Goal: Task Accomplishment & Management: Manage account settings

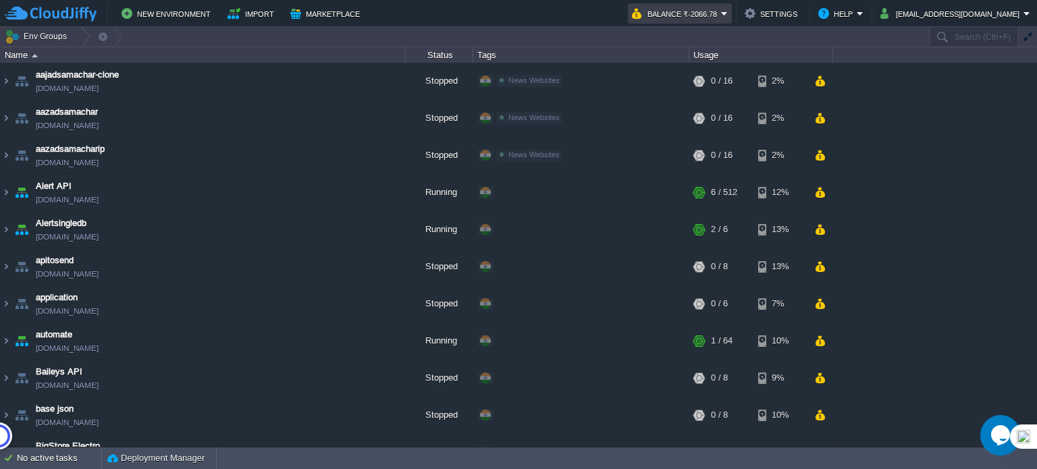
click at [721, 14] on button "Balance ₹-2066.78" at bounding box center [676, 13] width 89 height 16
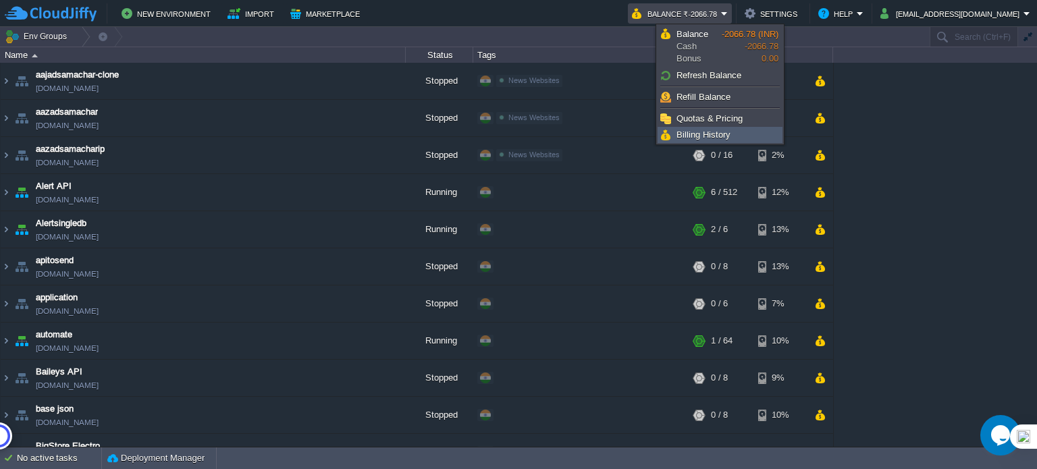
click at [692, 132] on span "Billing History" at bounding box center [703, 135] width 54 height 10
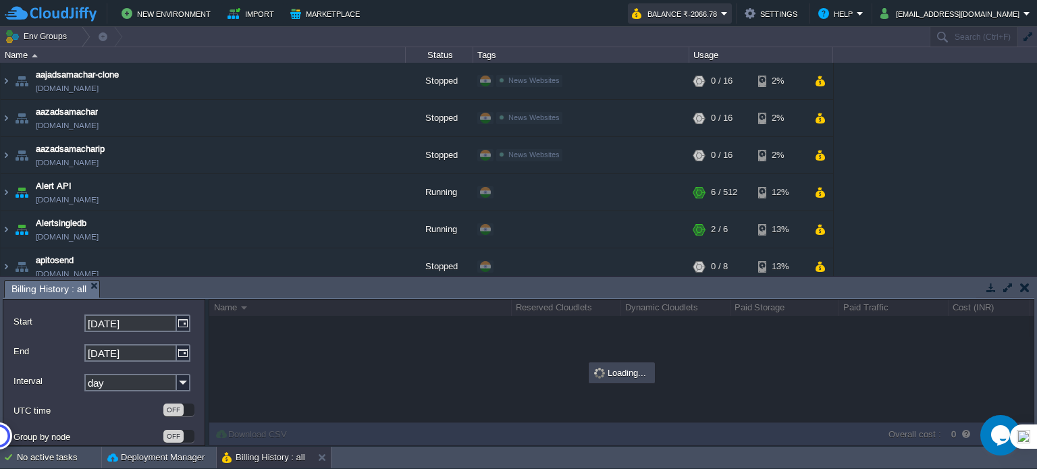
click at [721, 12] on button "Balance ₹-2066.78" at bounding box center [676, 13] width 89 height 16
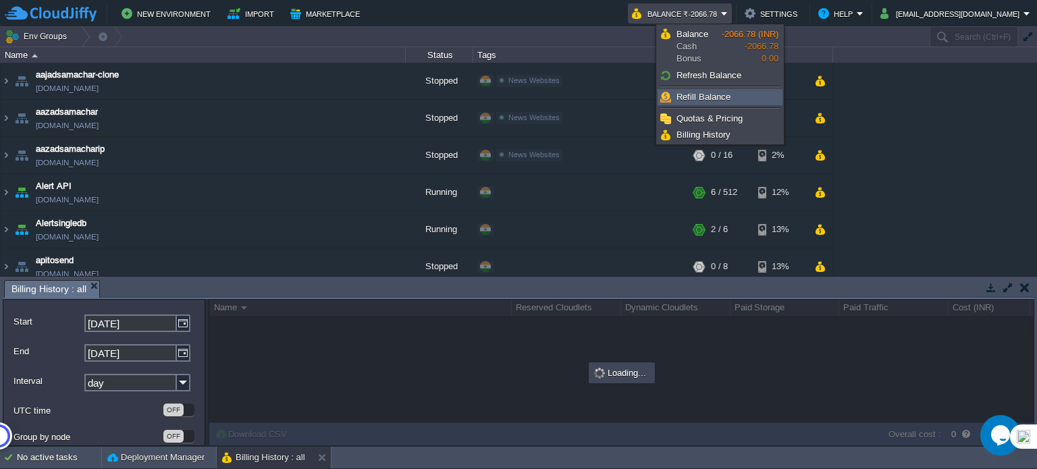
click at [698, 97] on span "Refill Balance" at bounding box center [703, 97] width 54 height 10
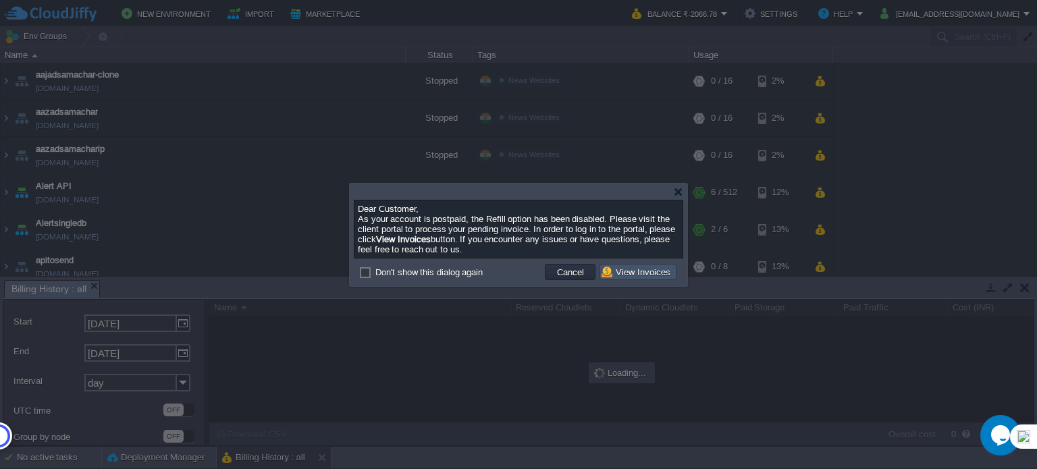
click at [629, 271] on button "View Invoices" at bounding box center [637, 272] width 73 height 12
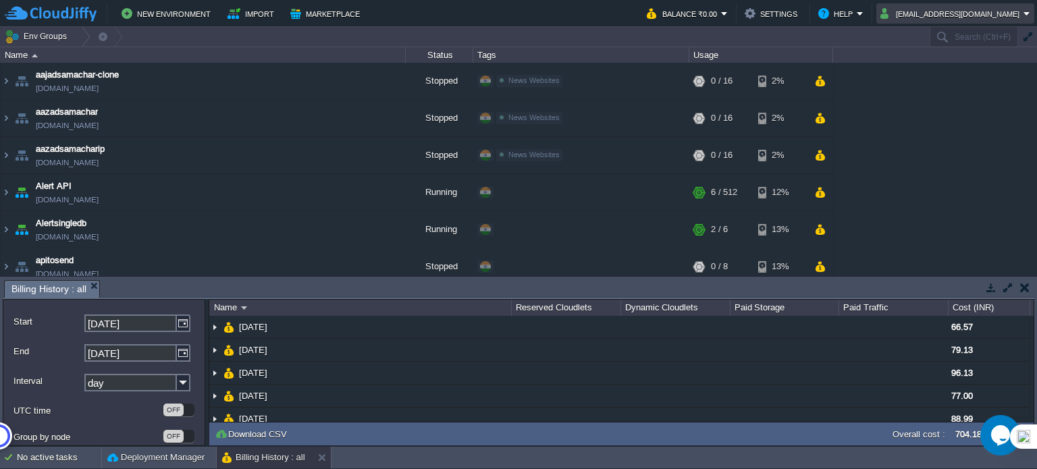
click at [981, 14] on button "ajayst27@gmail.com" at bounding box center [951, 13] width 143 height 16
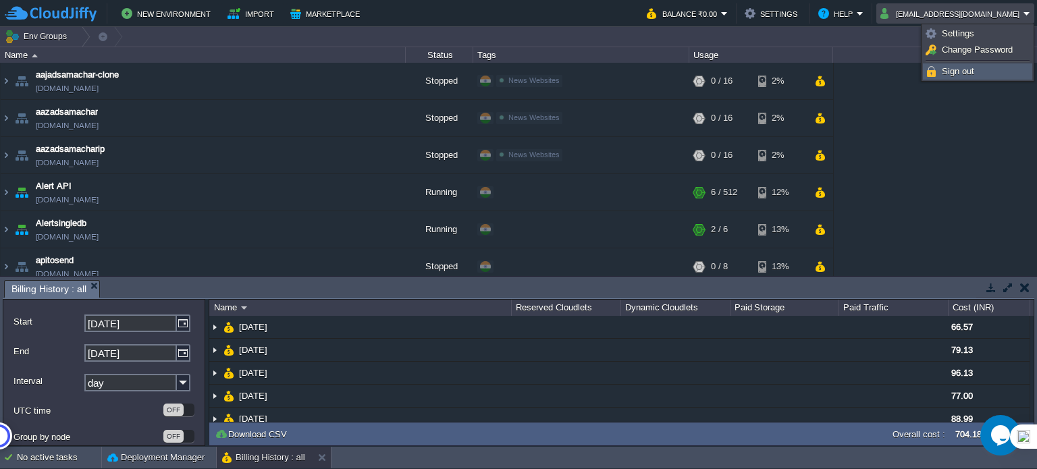
click at [935, 74] on img at bounding box center [930, 71] width 11 height 11
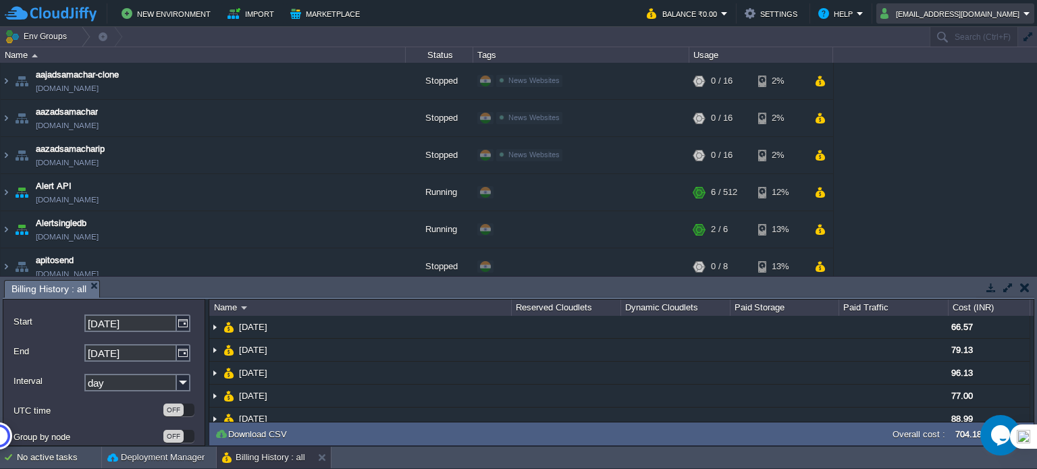
click at [978, 7] on button "ajayst27@gmail.com" at bounding box center [951, 13] width 143 height 16
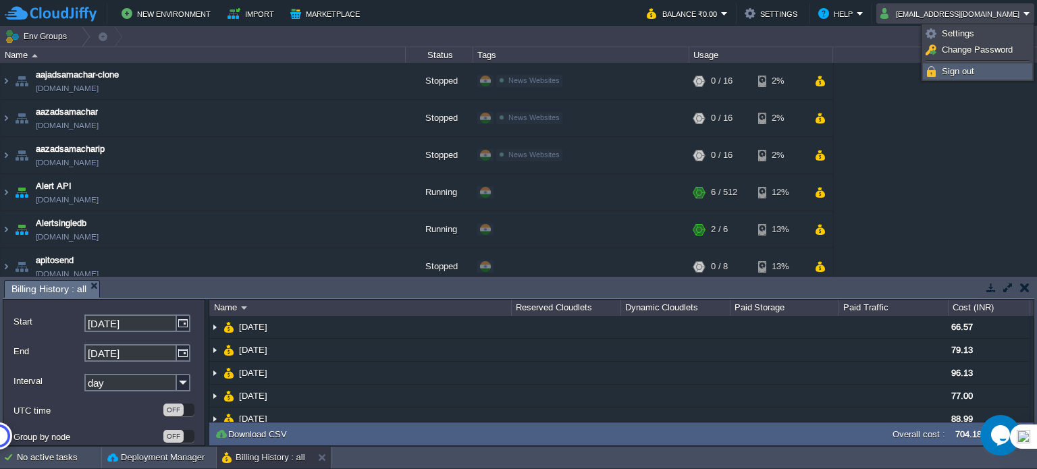
click at [934, 73] on img at bounding box center [930, 71] width 11 height 11
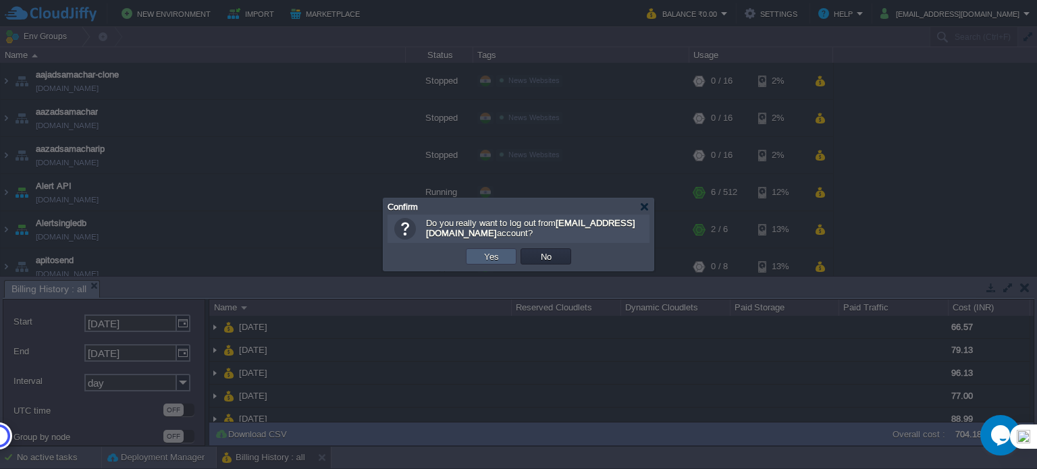
click at [481, 264] on td "Yes" at bounding box center [491, 256] width 51 height 16
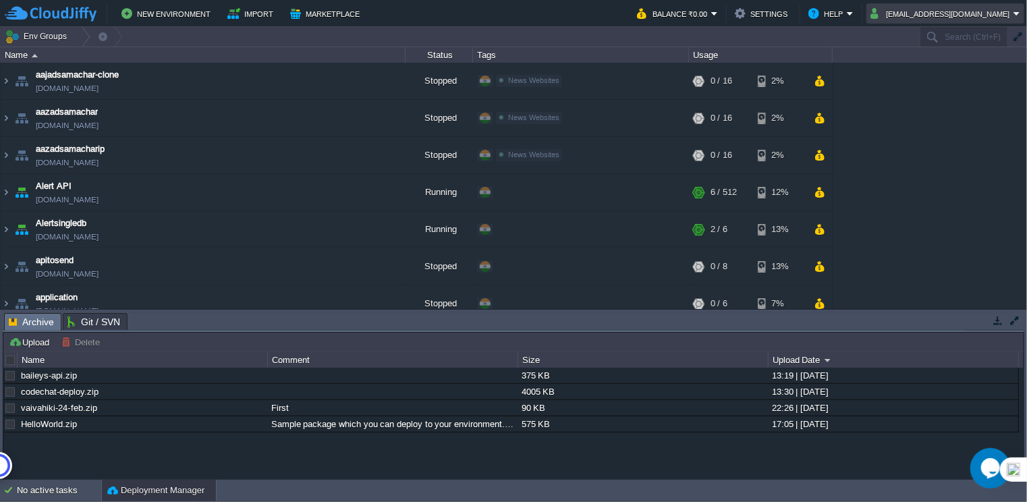
click at [955, 18] on button "ajayst27@gmail.com" at bounding box center [942, 13] width 143 height 16
click at [946, 75] on span "Sign out" at bounding box center [948, 71] width 32 height 10
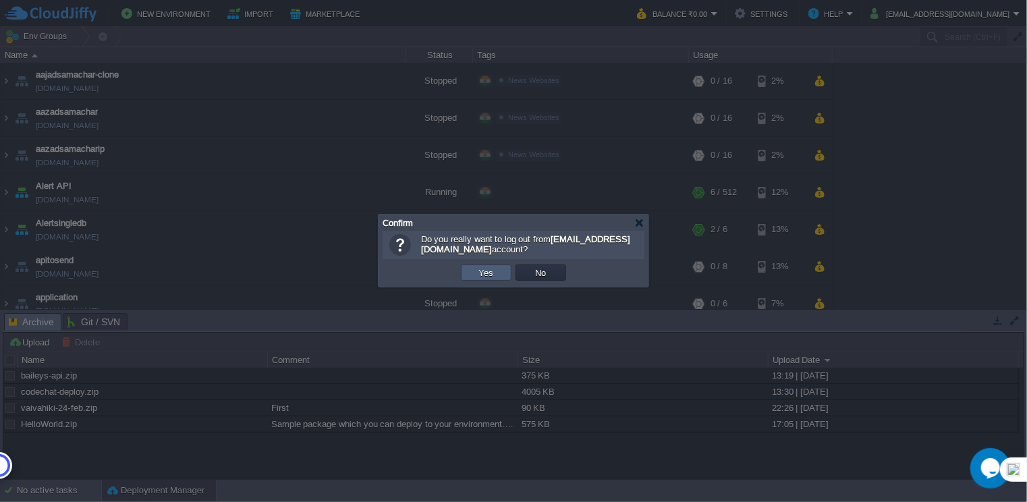
click at [502, 271] on td "Yes" at bounding box center [486, 273] width 51 height 16
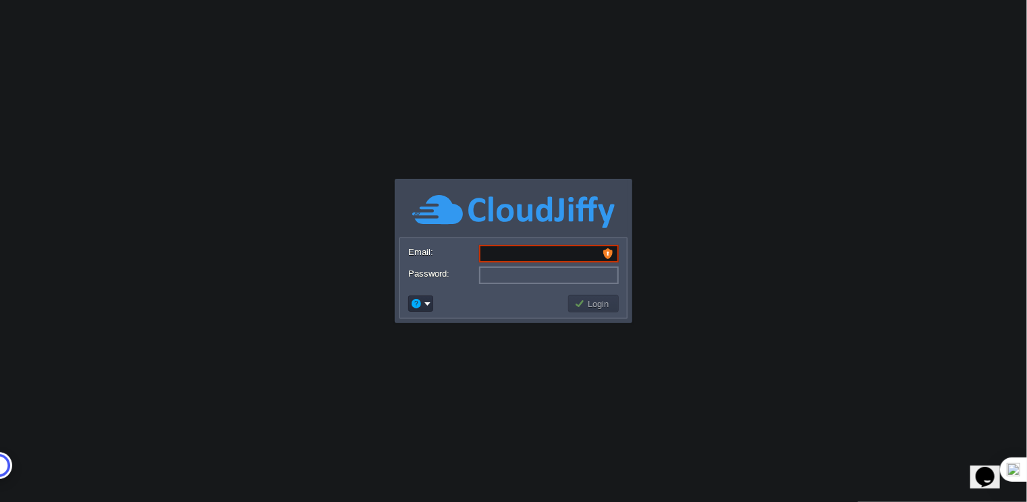
type input "singhthakurbhanupratap0@gmail.com"
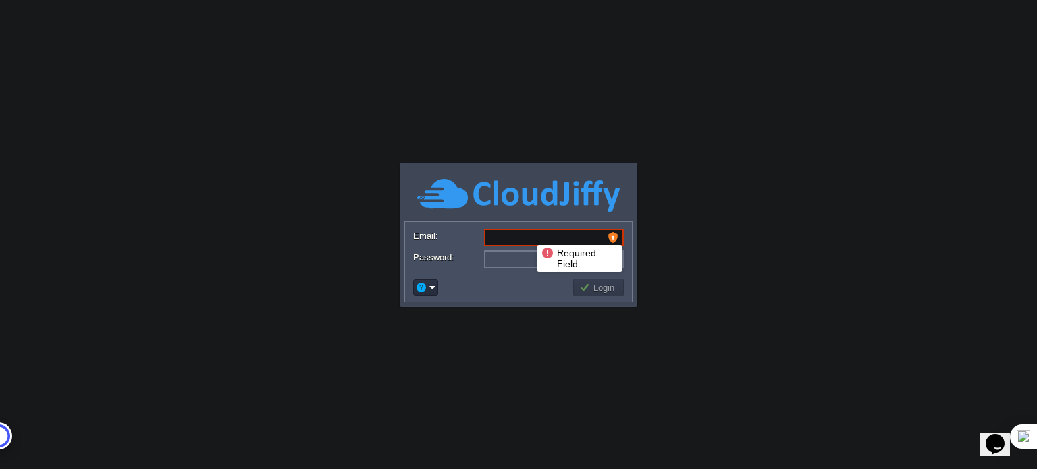
type input "[EMAIL_ADDRESS][DOMAIN_NAME]"
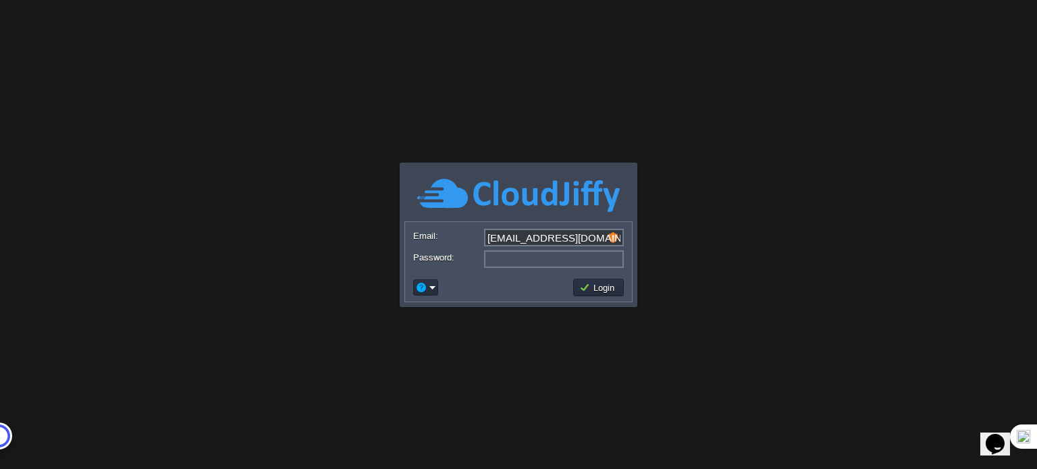
click at [534, 237] on input "[EMAIL_ADDRESS][DOMAIN_NAME]" at bounding box center [554, 238] width 140 height 18
click at [474, 285] on td at bounding box center [491, 288] width 160 height 22
click at [603, 287] on button "Login" at bounding box center [598, 287] width 39 height 12
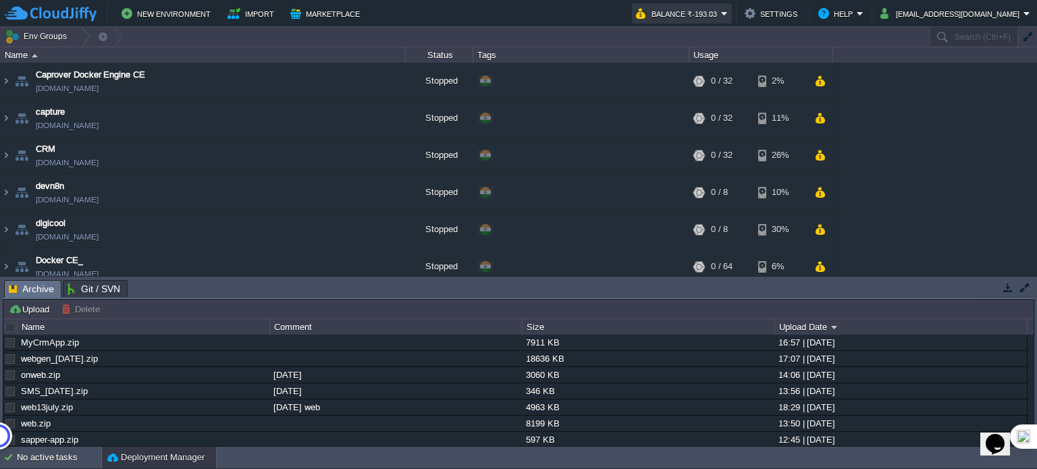
click at [686, 15] on button "Balance ₹-193.03" at bounding box center [678, 13] width 85 height 16
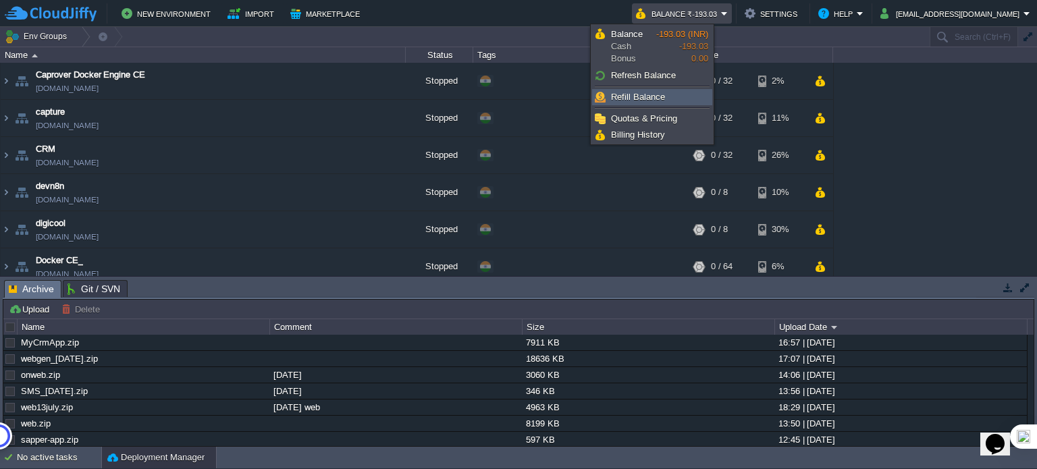
click at [651, 95] on span "Refill Balance" at bounding box center [638, 97] width 54 height 10
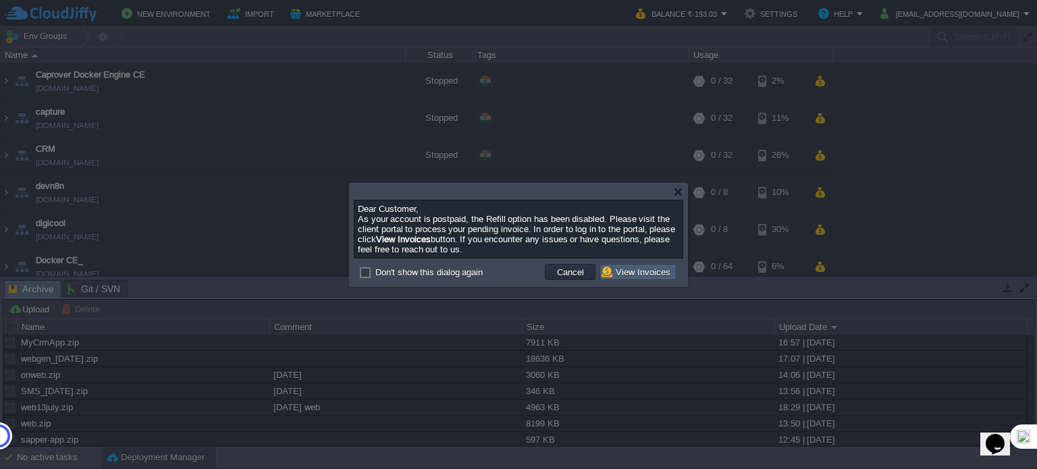
click at [634, 271] on button "View Invoices" at bounding box center [637, 272] width 73 height 12
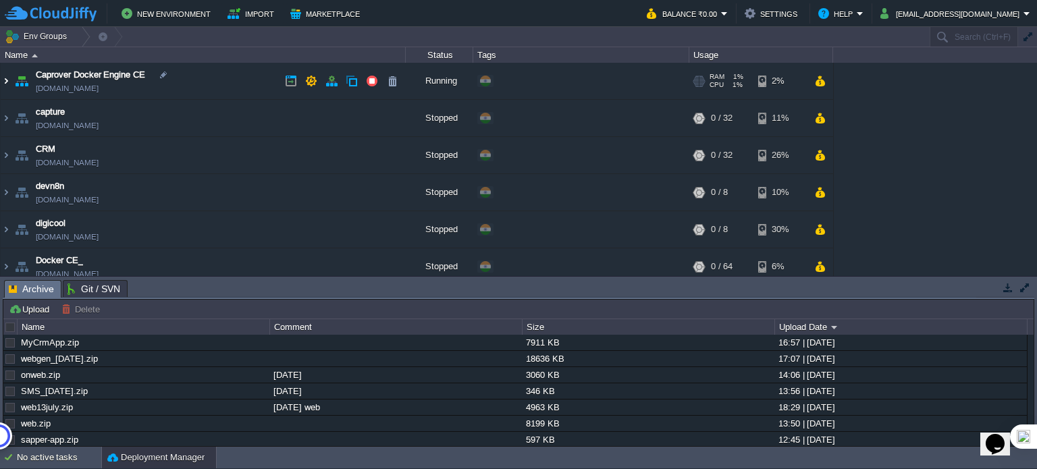
click at [2, 82] on img at bounding box center [6, 81] width 11 height 36
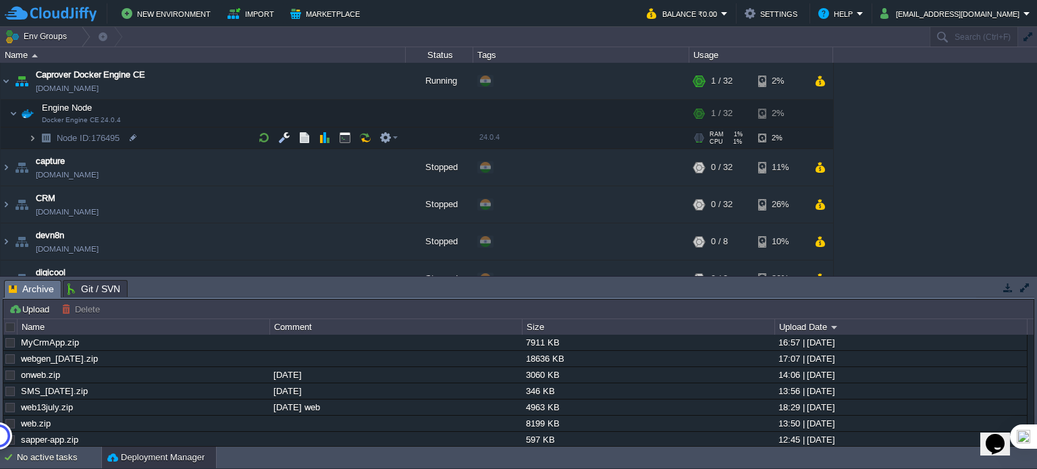
click at [32, 137] on img at bounding box center [32, 138] width 8 height 21
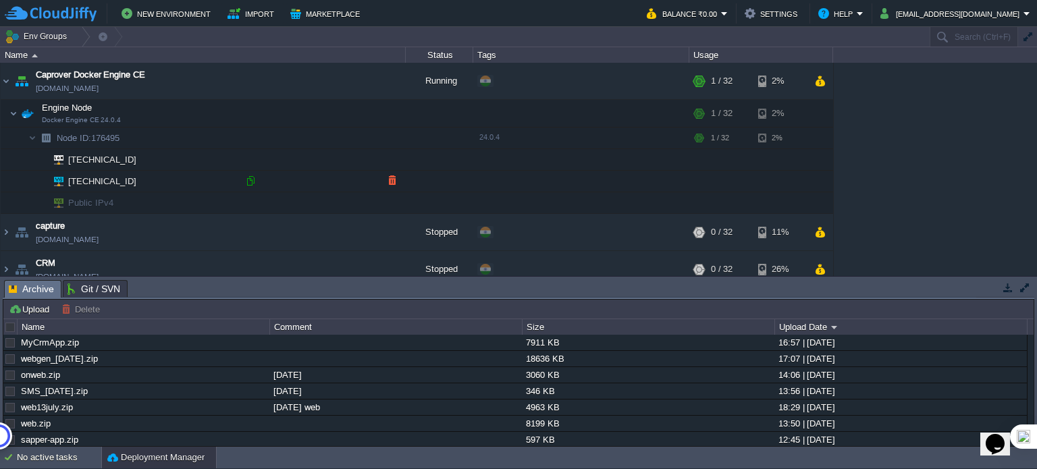
click at [250, 182] on div at bounding box center [250, 181] width 12 height 12
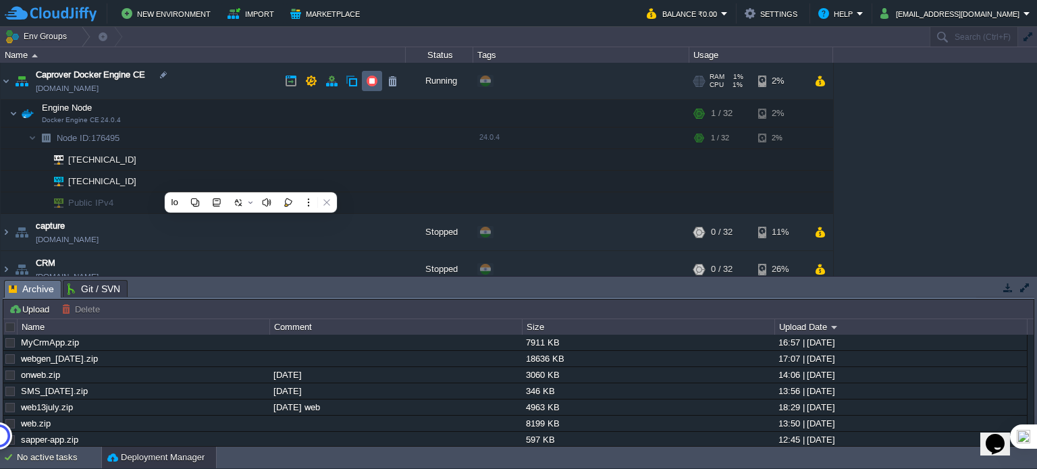
click at [371, 81] on button "button" at bounding box center [372, 81] width 12 height 12
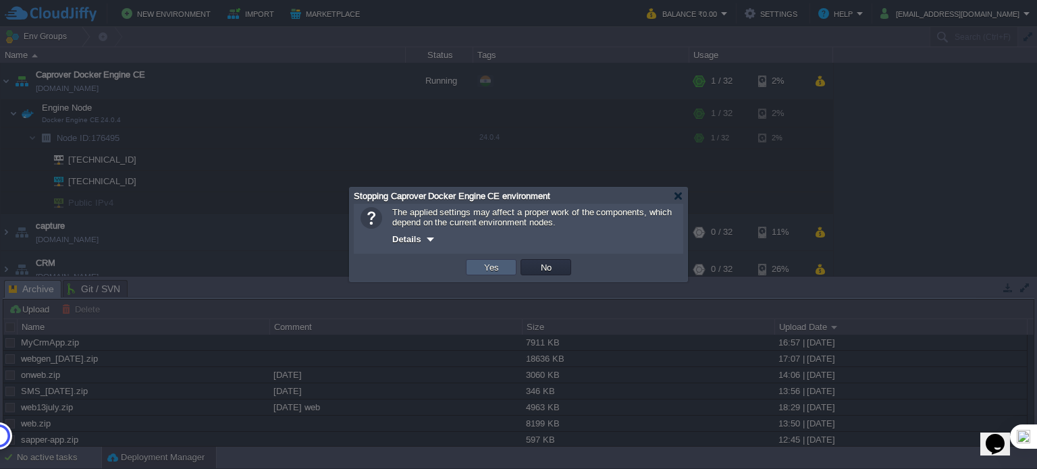
click at [493, 265] on button "Yes" at bounding box center [491, 267] width 23 height 12
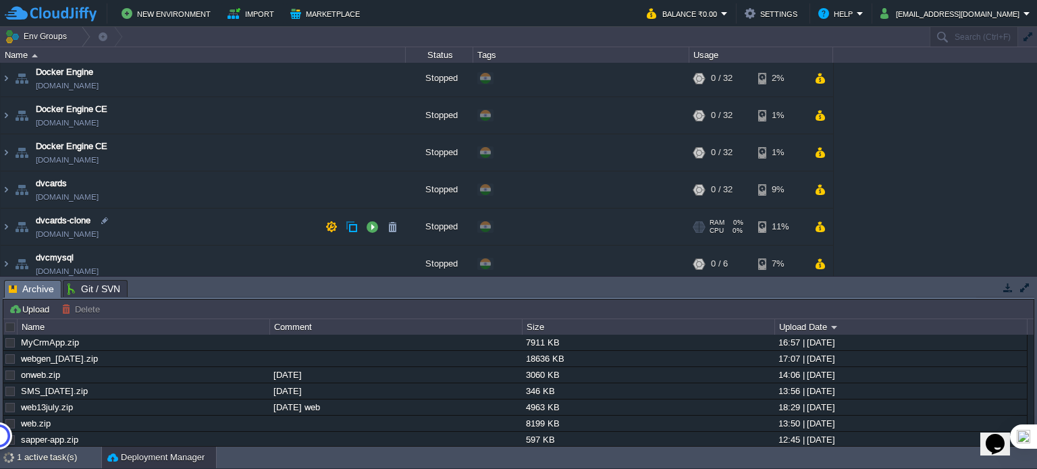
scroll to position [405, 0]
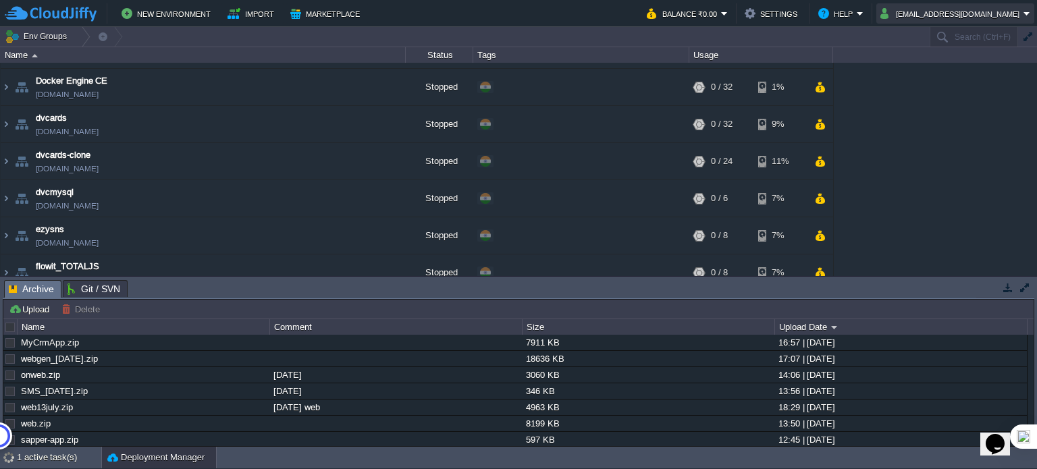
click at [884, 13] on button "[EMAIL_ADDRESS][DOMAIN_NAME]" at bounding box center [951, 13] width 143 height 16
click at [883, 13] on button "[EMAIL_ADDRESS][DOMAIN_NAME]" at bounding box center [951, 13] width 143 height 16
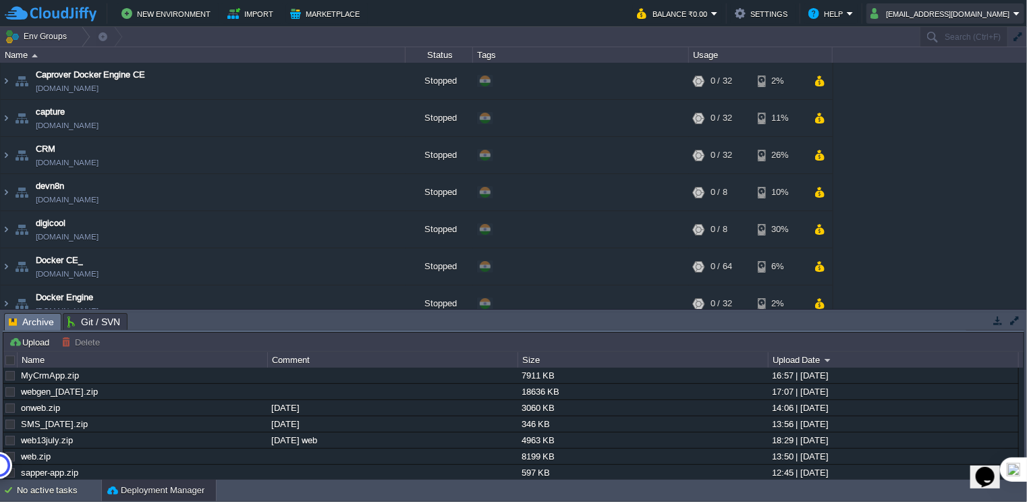
click at [948, 11] on button "[EMAIL_ADDRESS][DOMAIN_NAME]" at bounding box center [942, 13] width 143 height 16
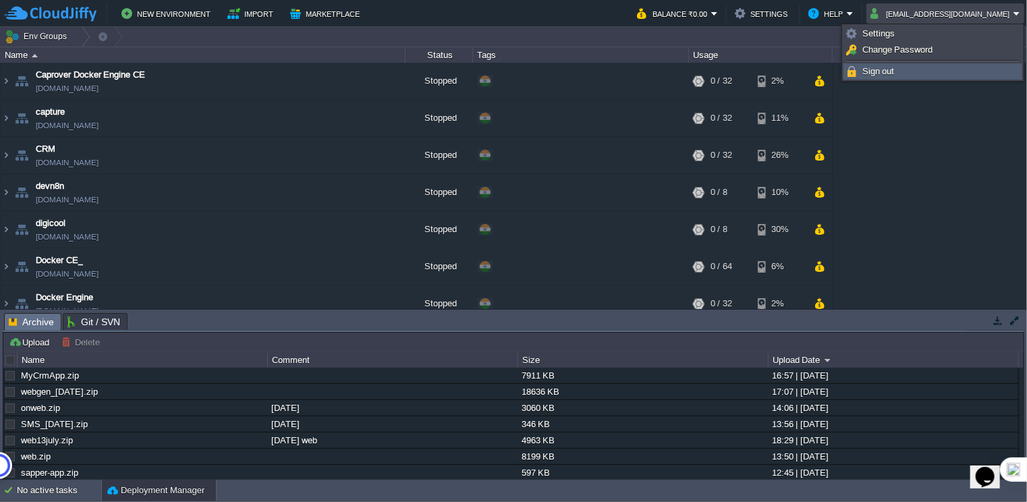
click at [881, 67] on span "Sign out" at bounding box center [879, 71] width 32 height 10
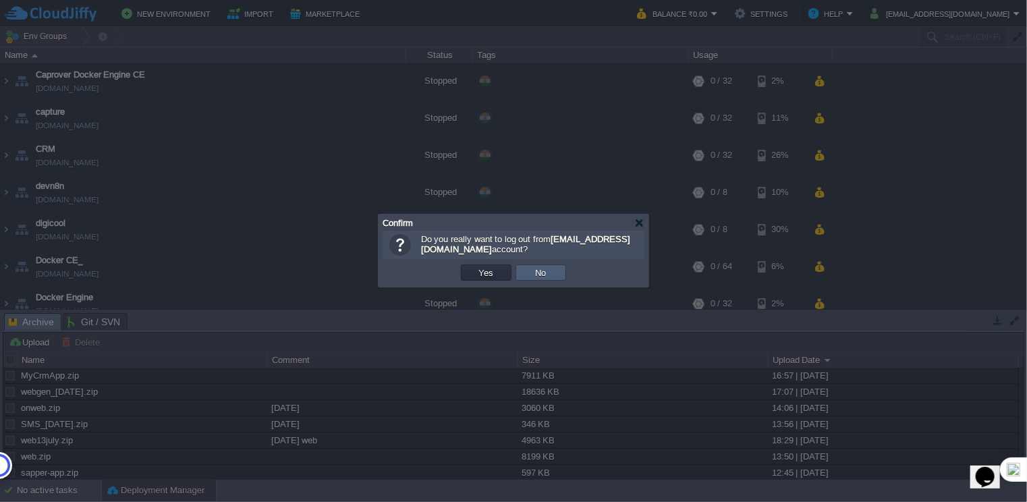
click at [547, 272] on button "No" at bounding box center [541, 273] width 19 height 12
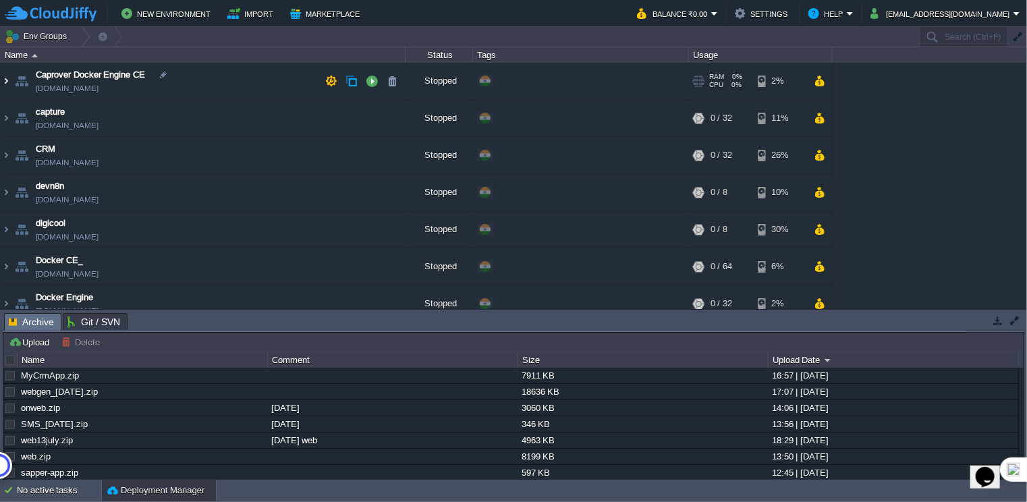
click at [5, 80] on img at bounding box center [6, 81] width 11 height 36
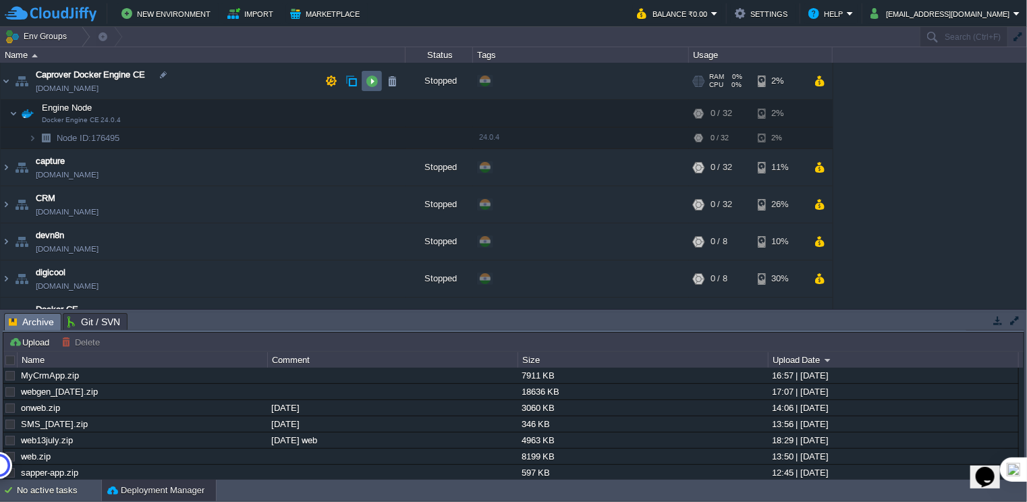
click at [379, 78] on td at bounding box center [372, 81] width 20 height 20
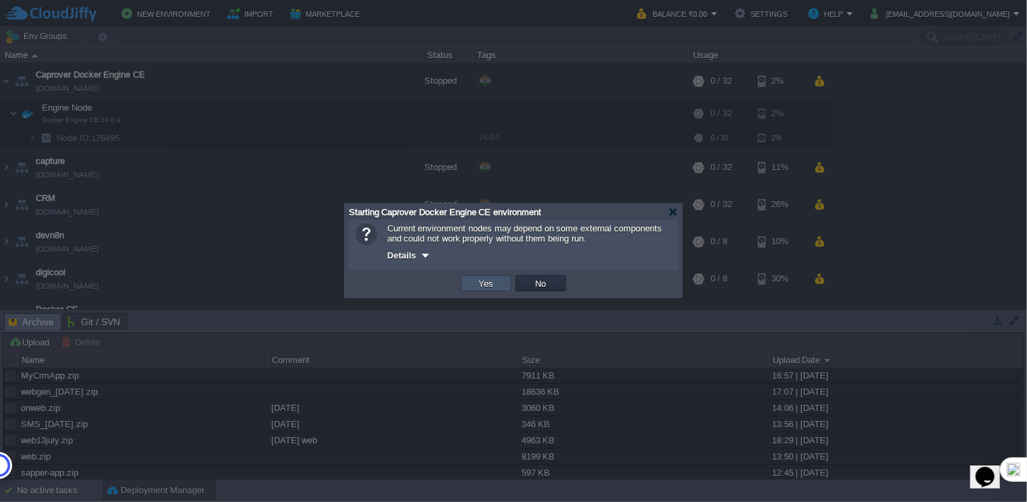
click at [483, 281] on button "Yes" at bounding box center [486, 283] width 23 height 12
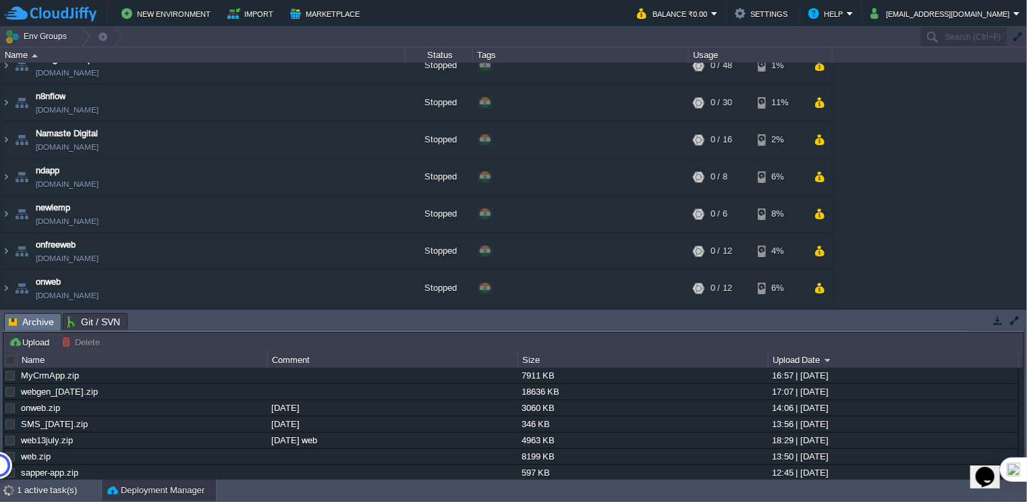
scroll to position [1215, 0]
